Goal: Information Seeking & Learning: Learn about a topic

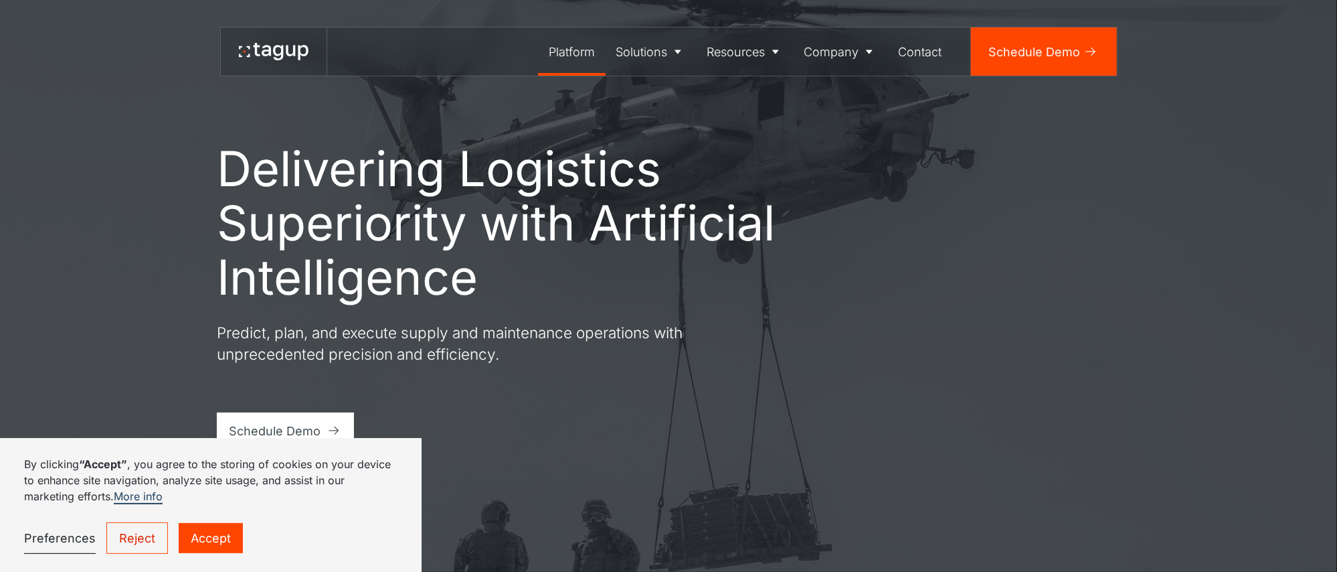
click at [583, 50] on div "Platform" at bounding box center [572, 52] width 46 height 18
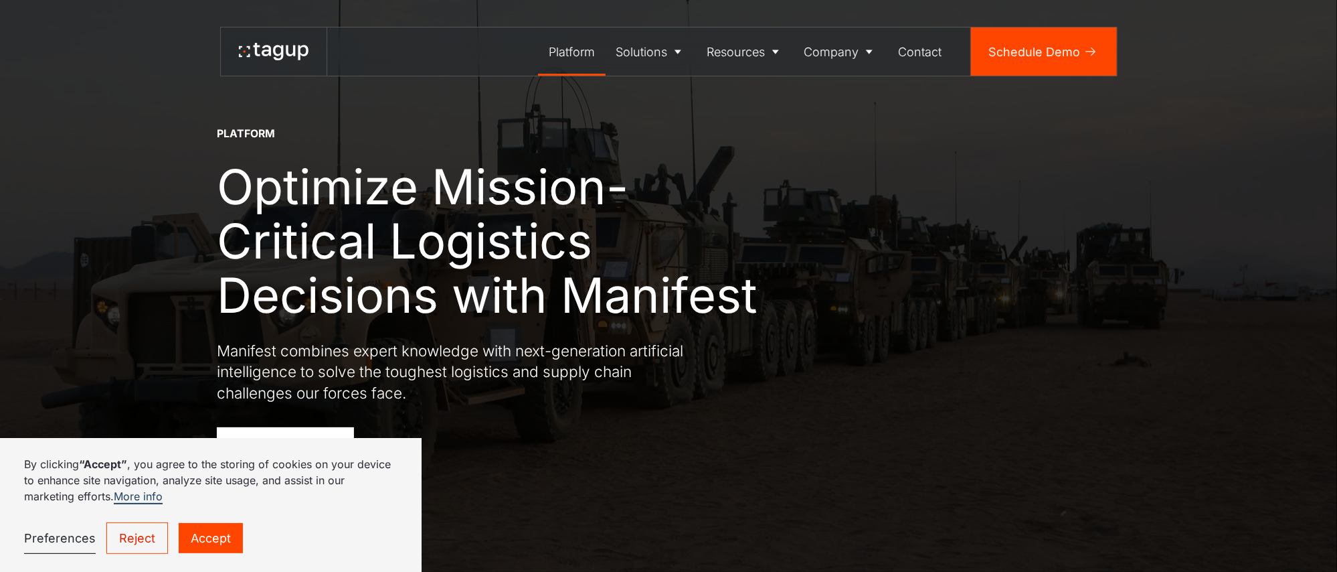
click at [226, 537] on link "Accept" at bounding box center [211, 538] width 64 height 30
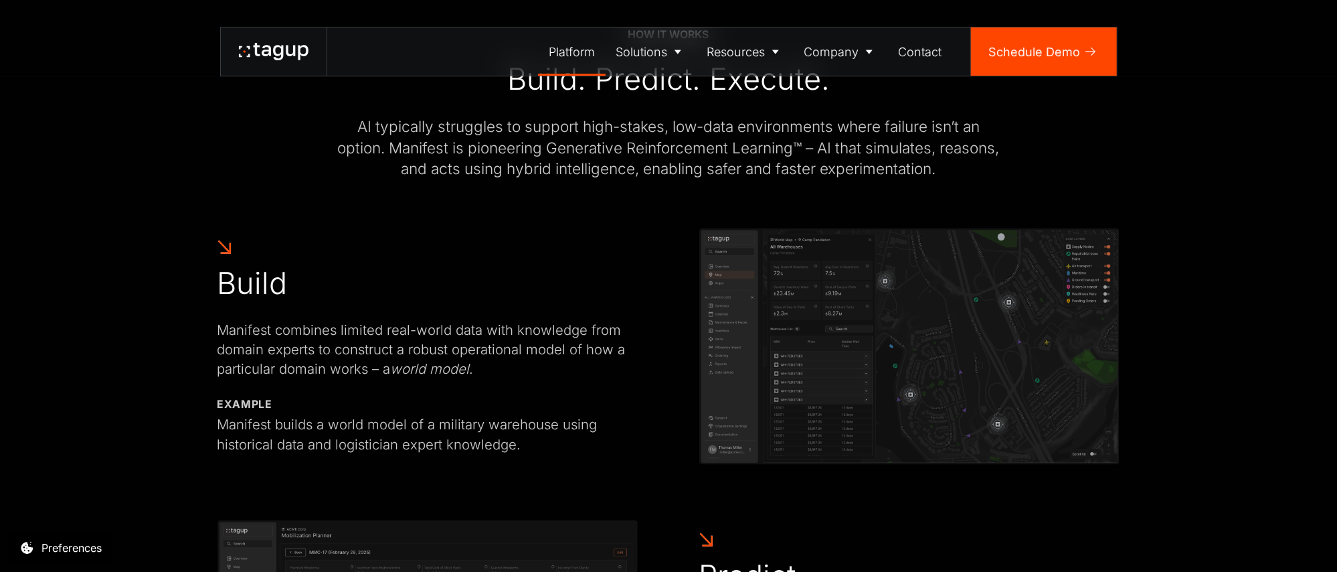
scroll to position [602, 0]
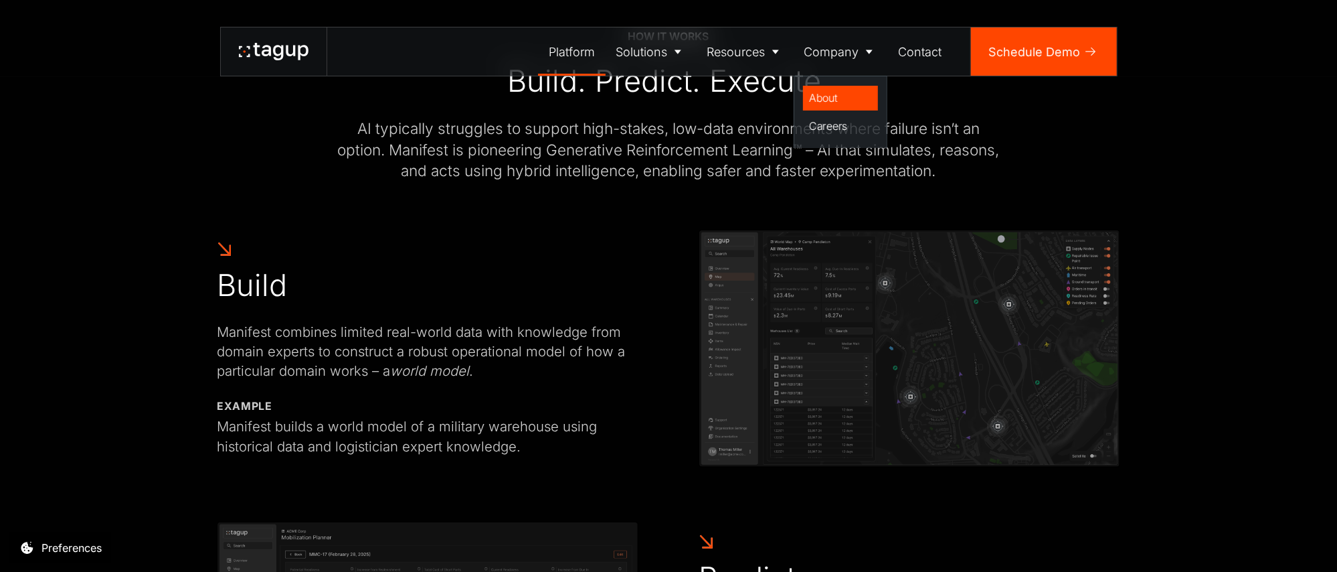
click at [853, 96] on div "About" at bounding box center [840, 98] width 63 height 16
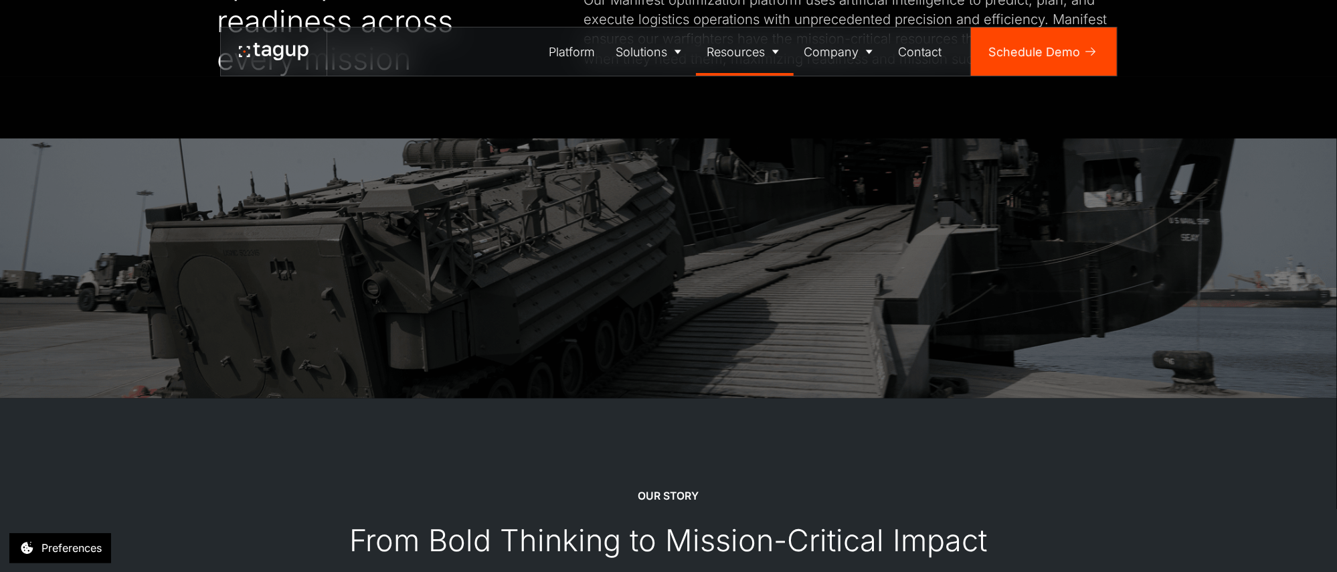
scroll to position [677, 0]
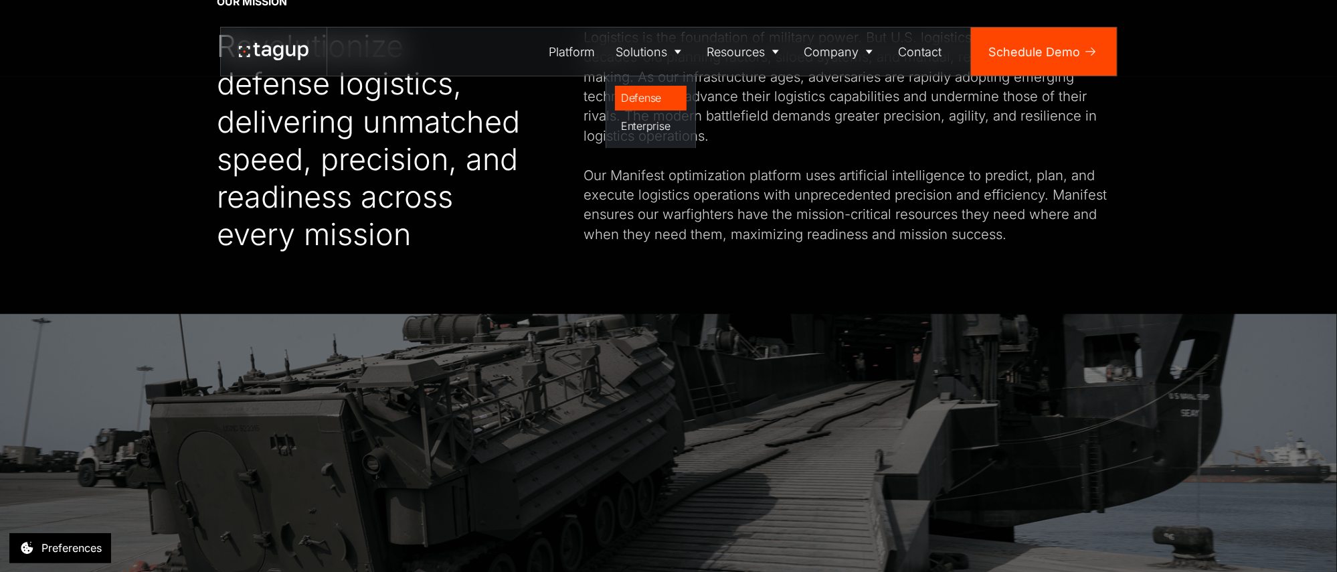
click at [664, 107] on link "Defense" at bounding box center [651, 98] width 72 height 25
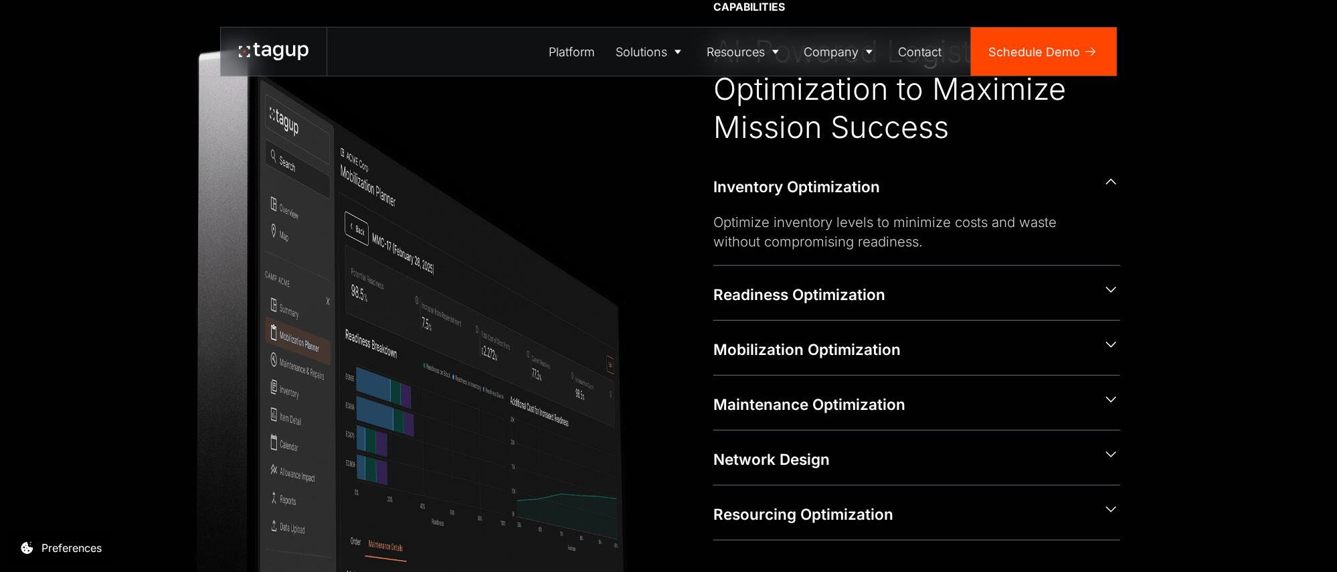
scroll to position [535, 0]
